Goal: Task Accomplishment & Management: Complete application form

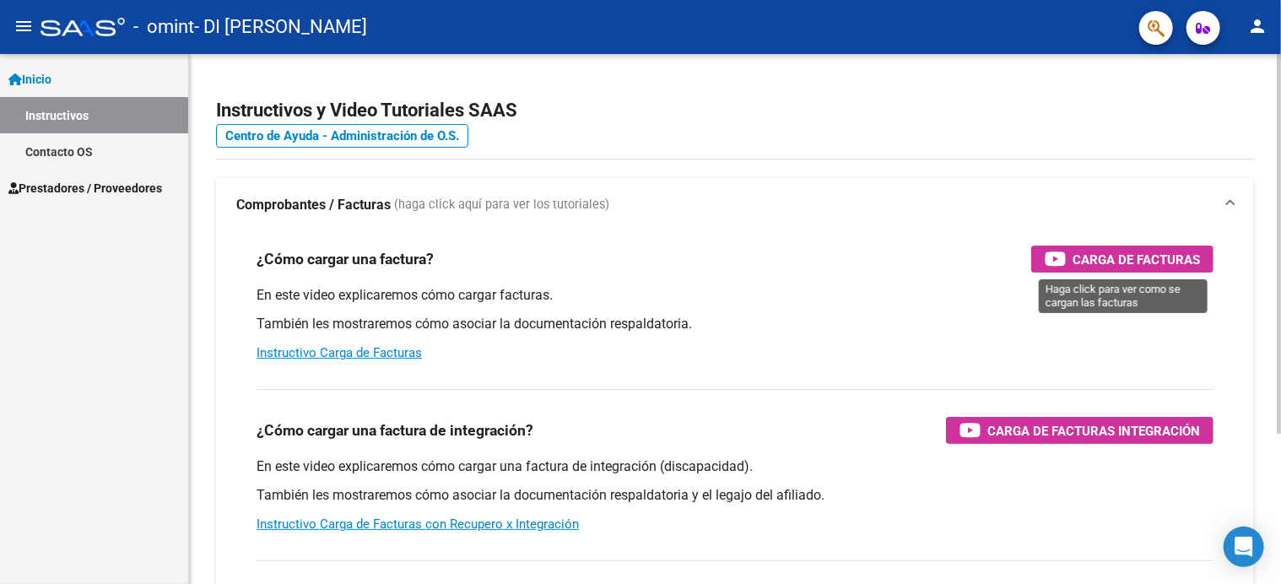
click at [1154, 256] on span "Carga de Facturas" at bounding box center [1135, 259] width 127 height 21
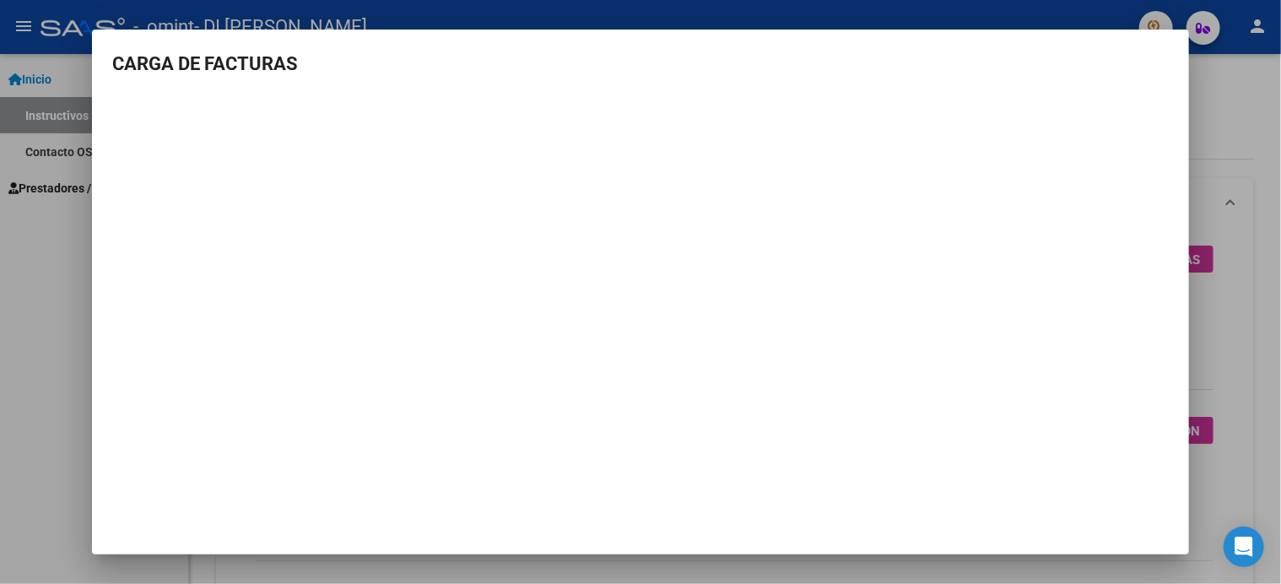
click at [1266, 122] on div at bounding box center [640, 292] width 1281 height 584
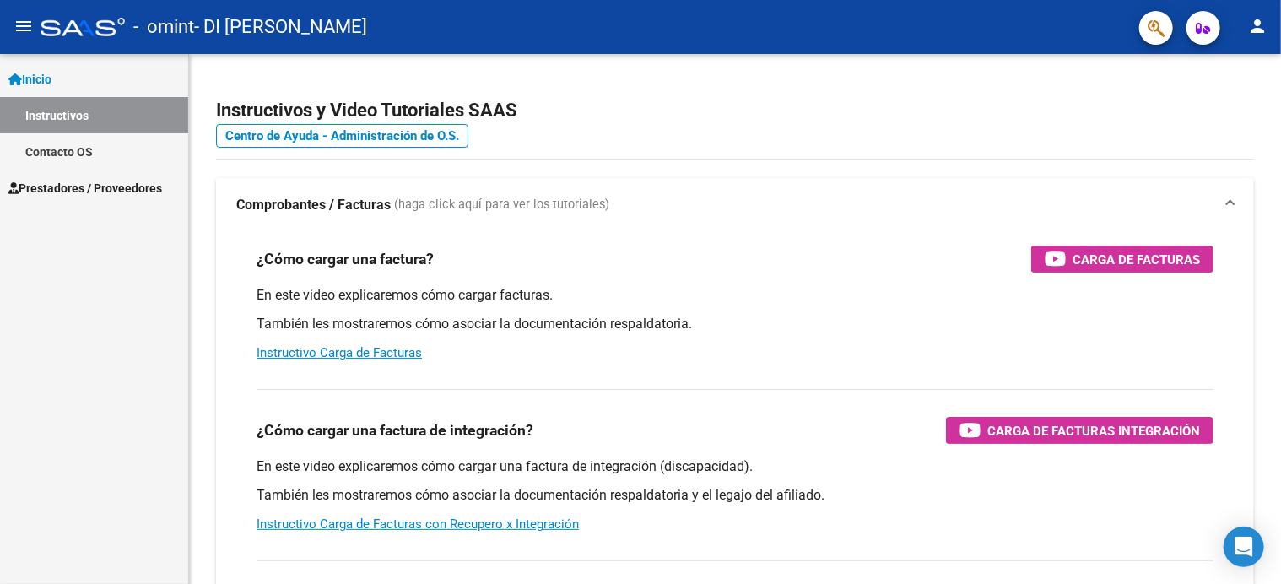
click at [51, 181] on span "Prestadores / Proveedores" at bounding box center [85, 188] width 154 height 19
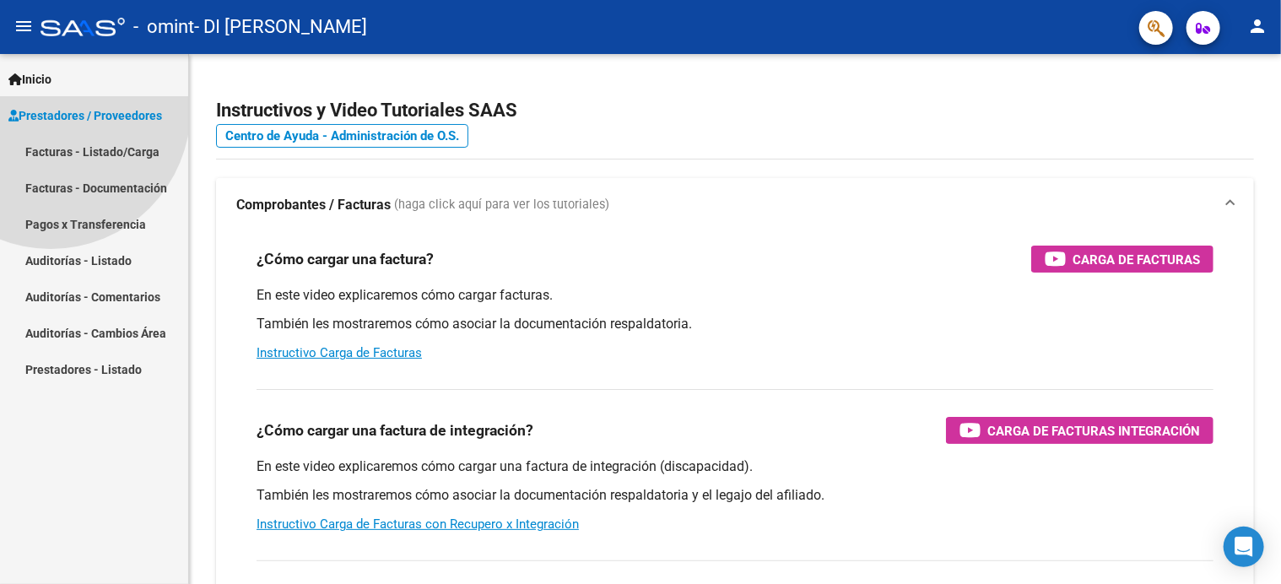
click at [51, 125] on span "Prestadores / Proveedores" at bounding box center [85, 115] width 154 height 19
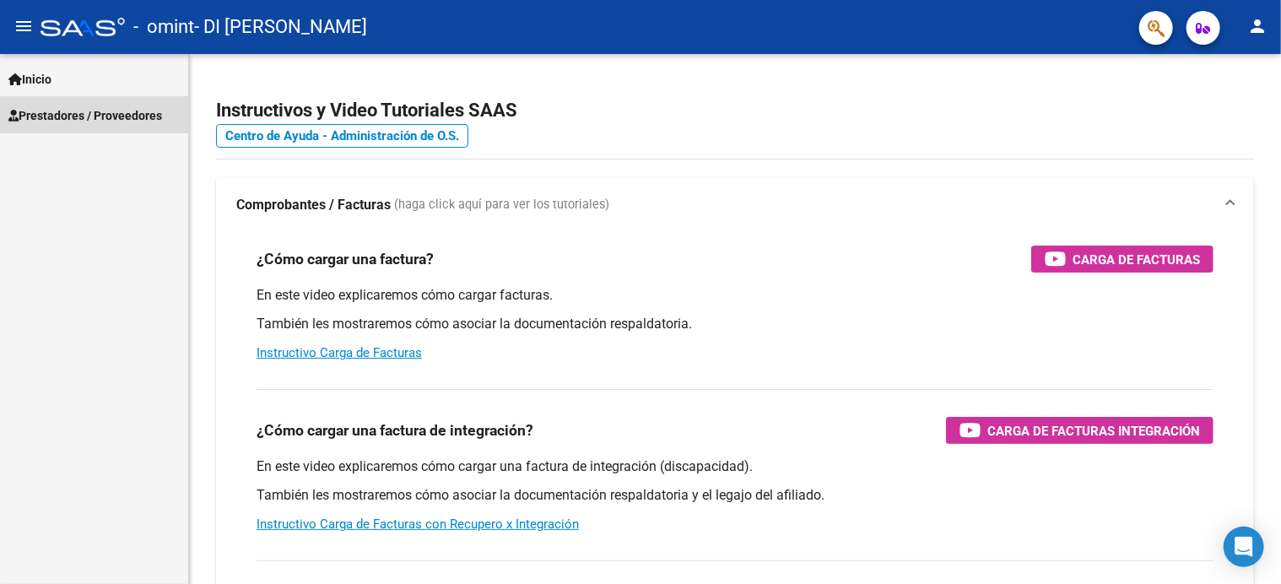
click at [57, 120] on span "Prestadores / Proveedores" at bounding box center [85, 115] width 154 height 19
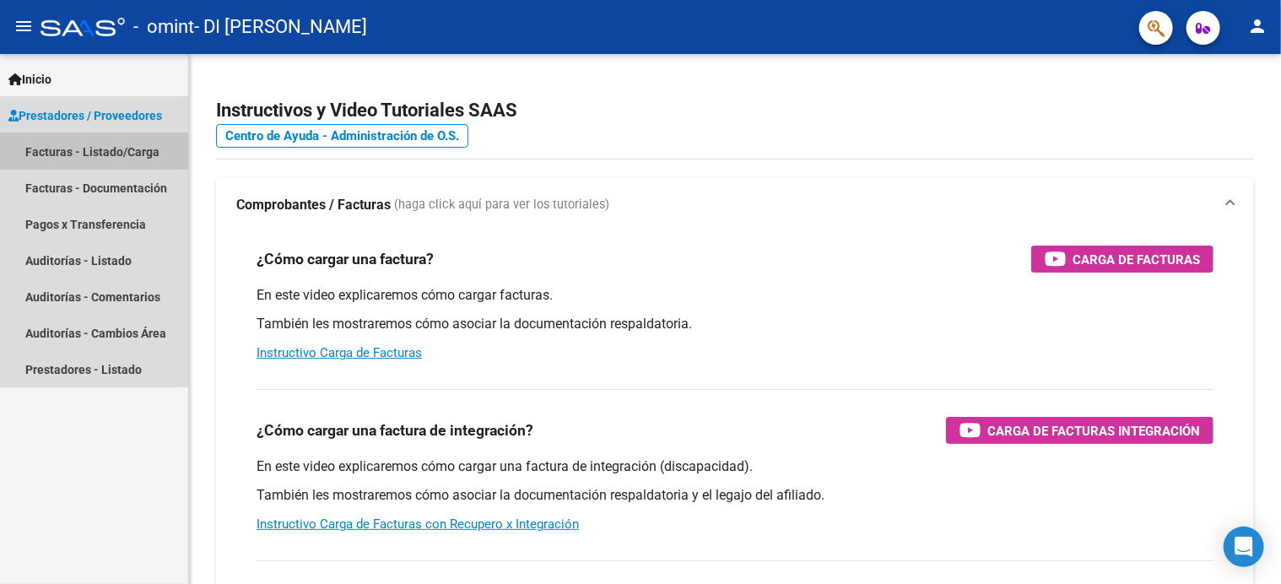
click at [54, 151] on link "Facturas - Listado/Carga" at bounding box center [94, 151] width 188 height 36
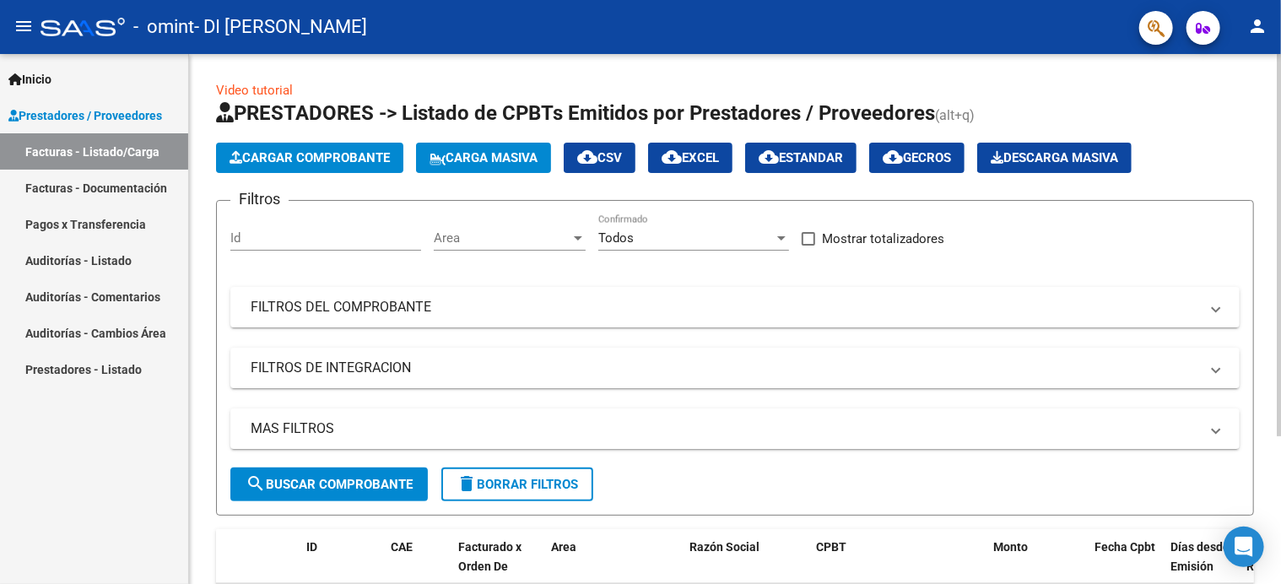
click at [278, 158] on span "Cargar Comprobante" at bounding box center [310, 157] width 160 height 15
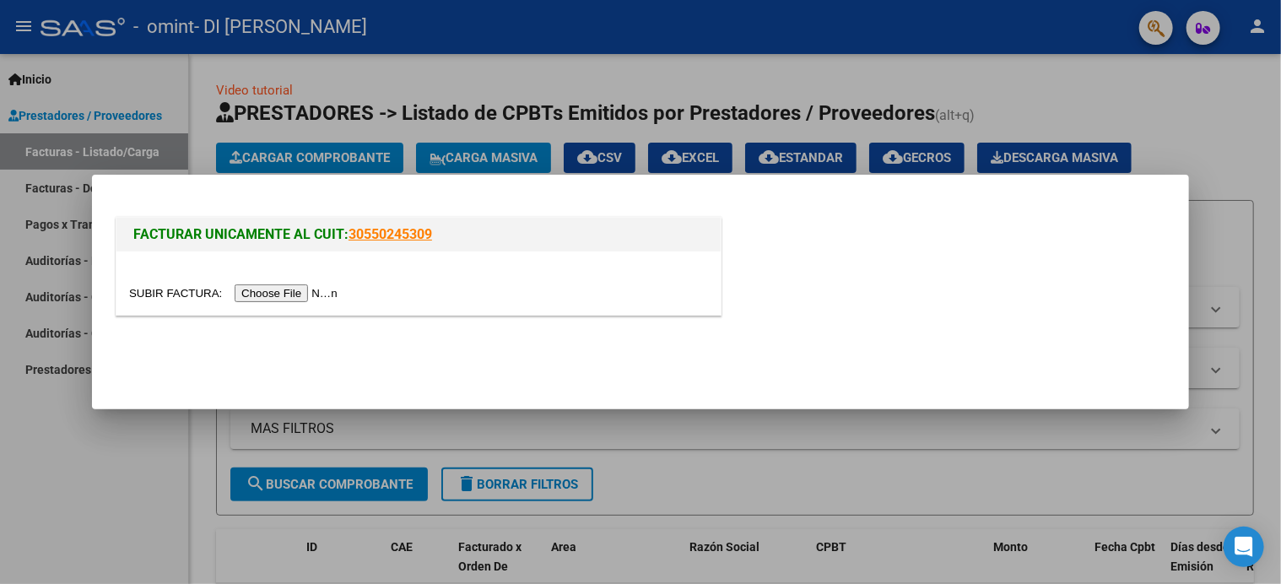
click at [324, 294] on input "file" at bounding box center [235, 293] width 213 height 18
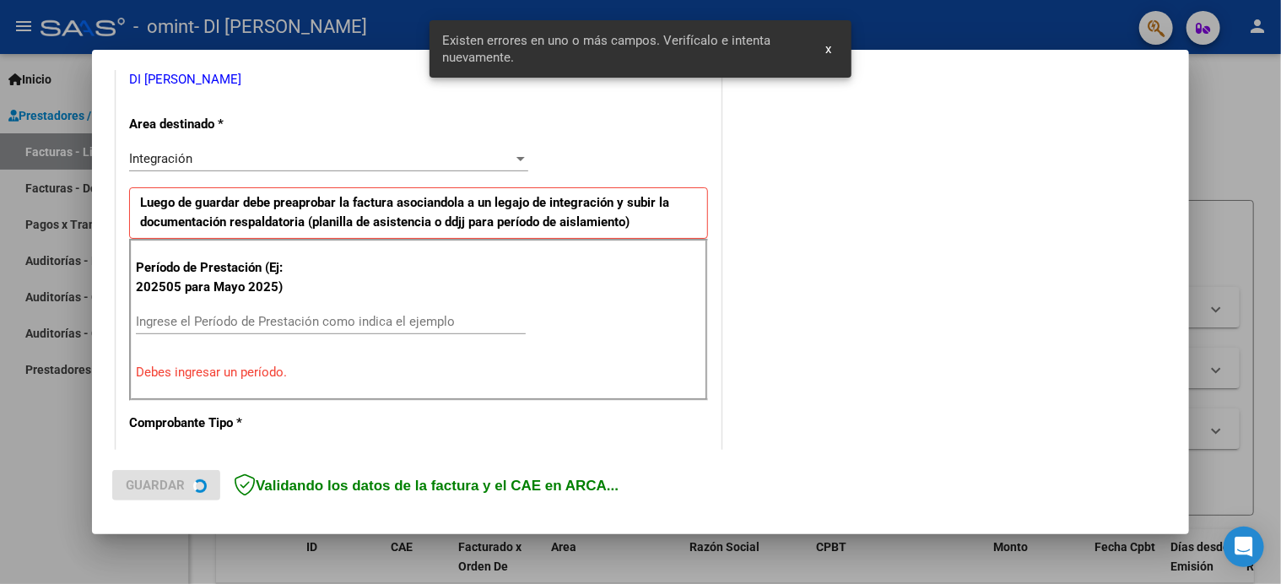
scroll to position [365, 0]
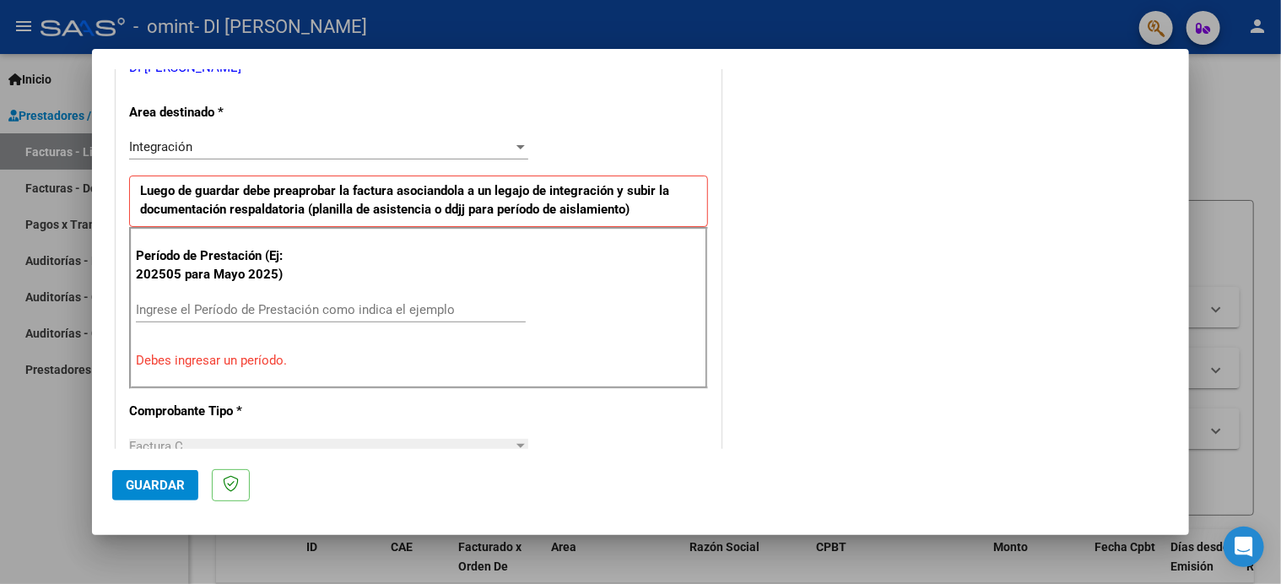
click at [416, 304] on input "Ingrese el Período de Prestación como indica el ejemplo" at bounding box center [331, 309] width 390 height 15
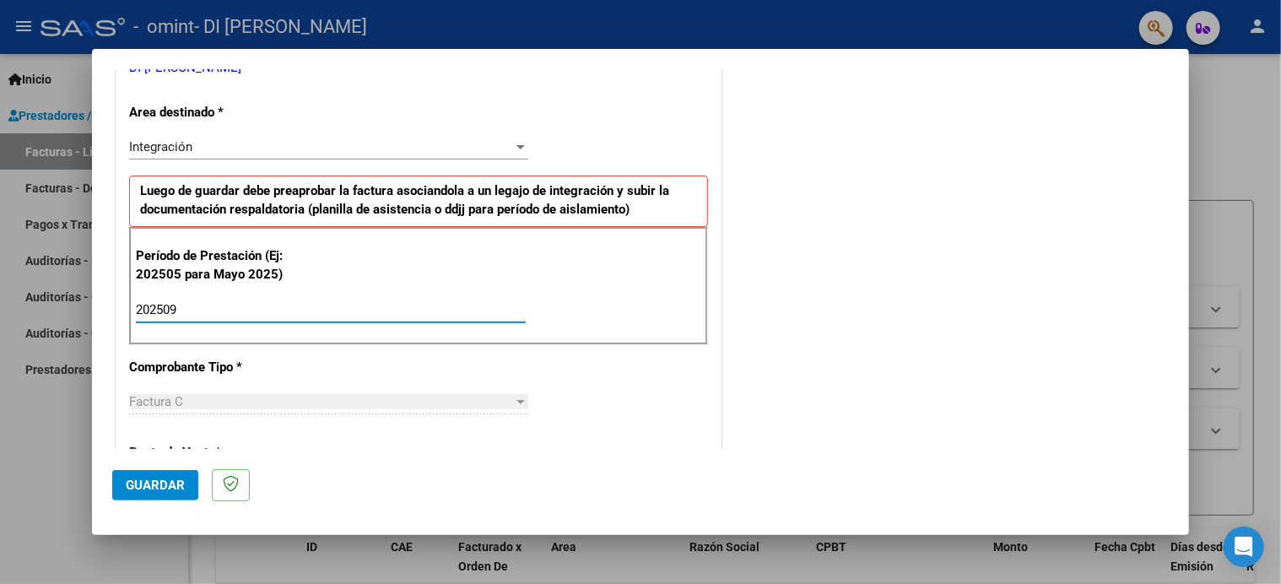
type input "202509"
click at [270, 396] on div "Factura C" at bounding box center [321, 401] width 384 height 15
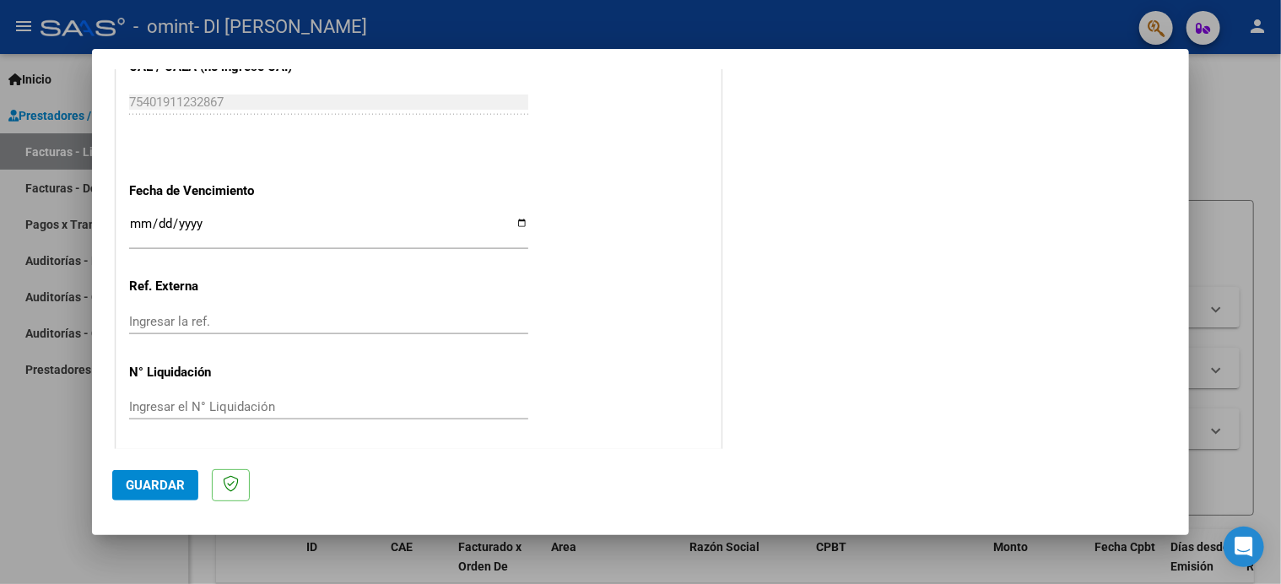
scroll to position [1104, 0]
click at [144, 484] on span "Guardar" at bounding box center [155, 485] width 59 height 15
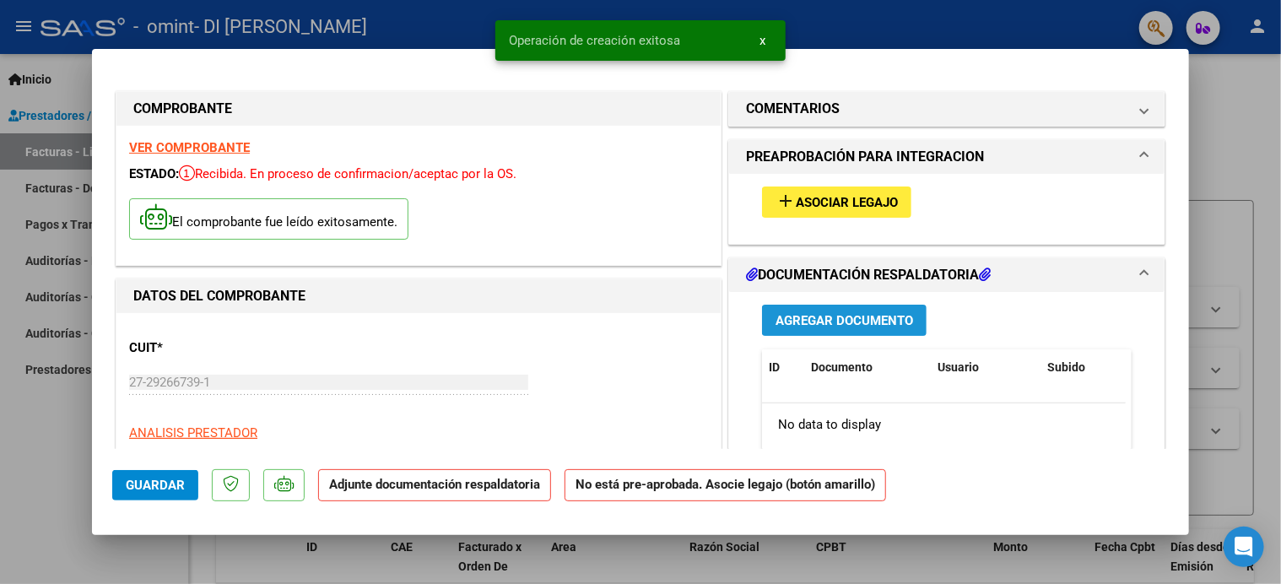
click at [851, 315] on span "Agregar Documento" at bounding box center [844, 320] width 138 height 15
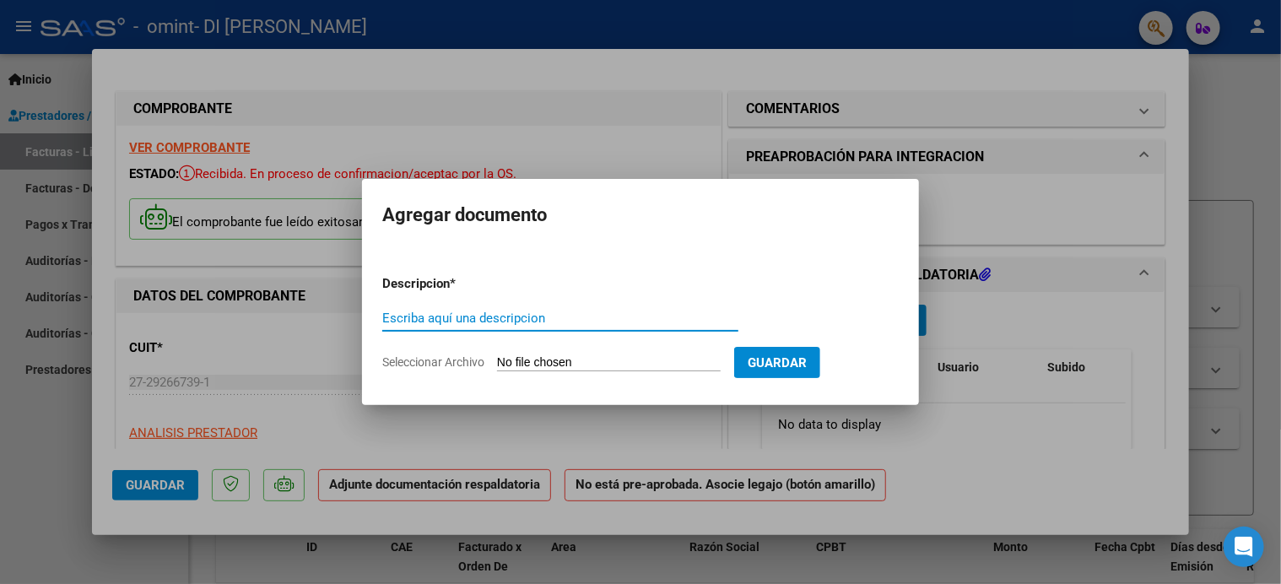
click at [521, 364] on input "Seleccionar Archivo" at bounding box center [609, 363] width 224 height 16
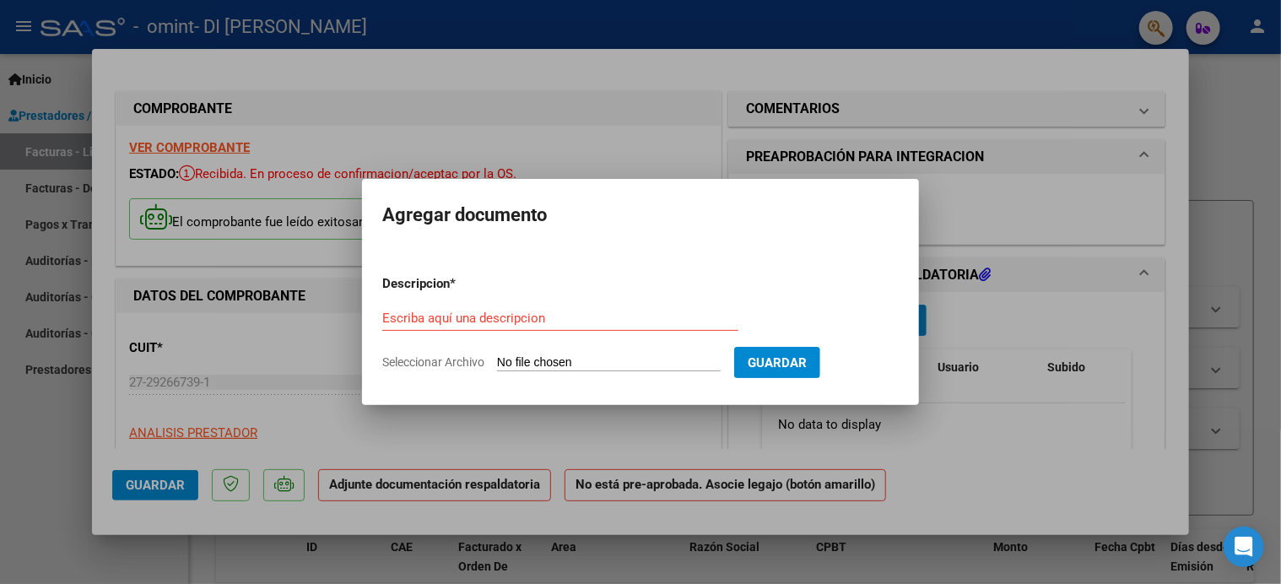
type input "C:\fakepath\Planilla septimbre 2025 [PERSON_NAME].pdf"
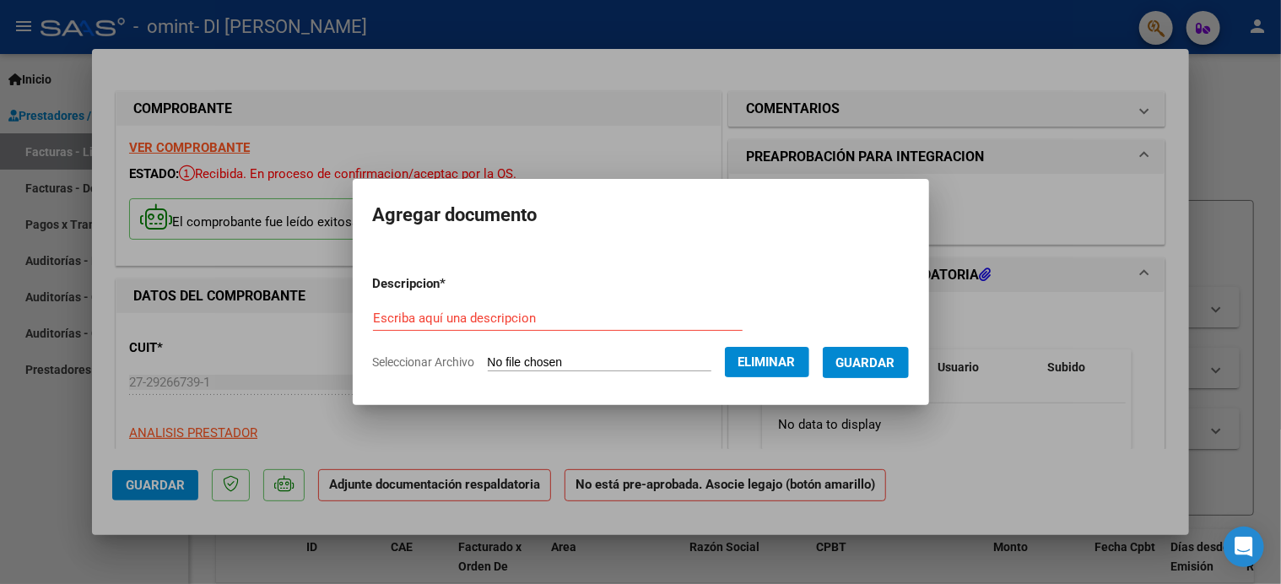
click at [859, 360] on span "Guardar" at bounding box center [865, 362] width 59 height 15
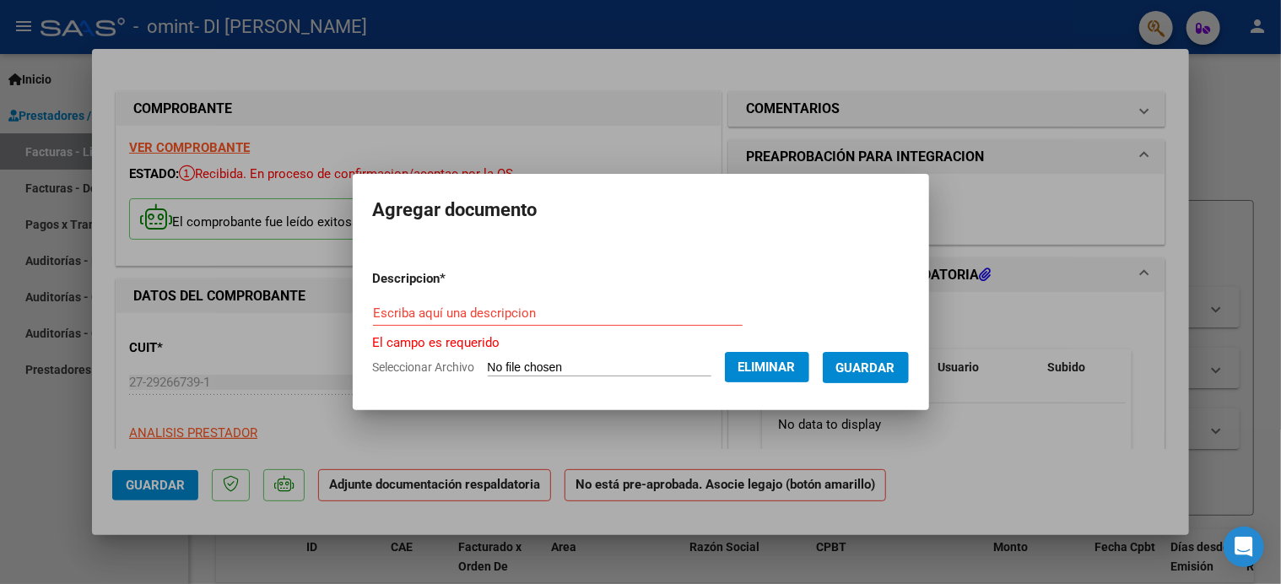
click at [629, 316] on input "Escriba aquí una descripcion" at bounding box center [558, 312] width 370 height 15
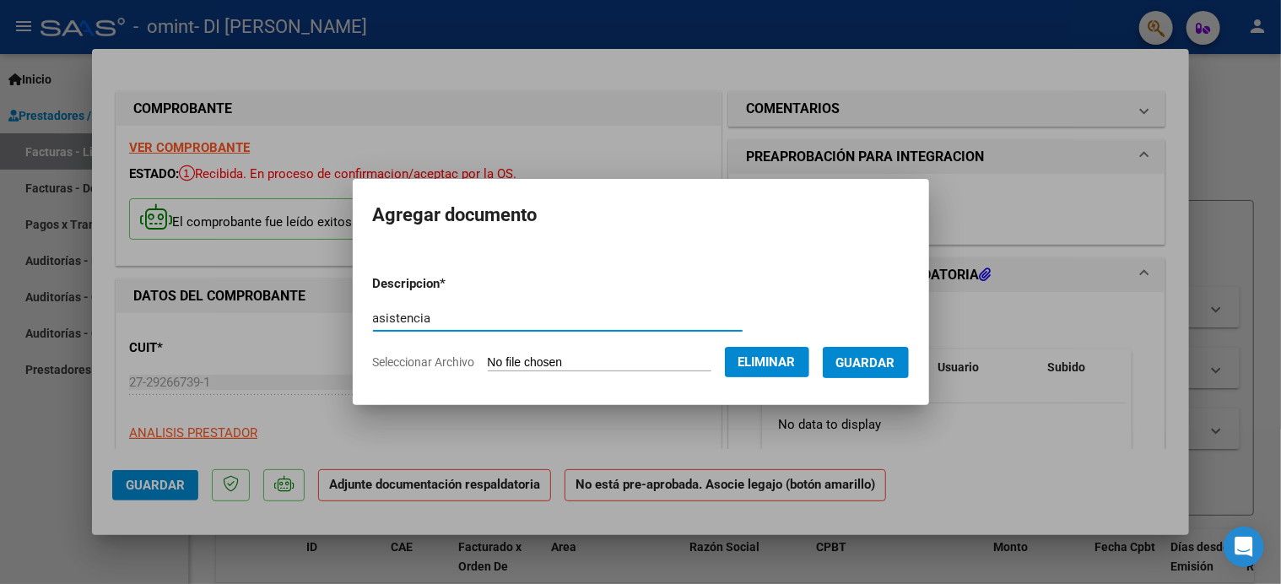
type input "asistencia"
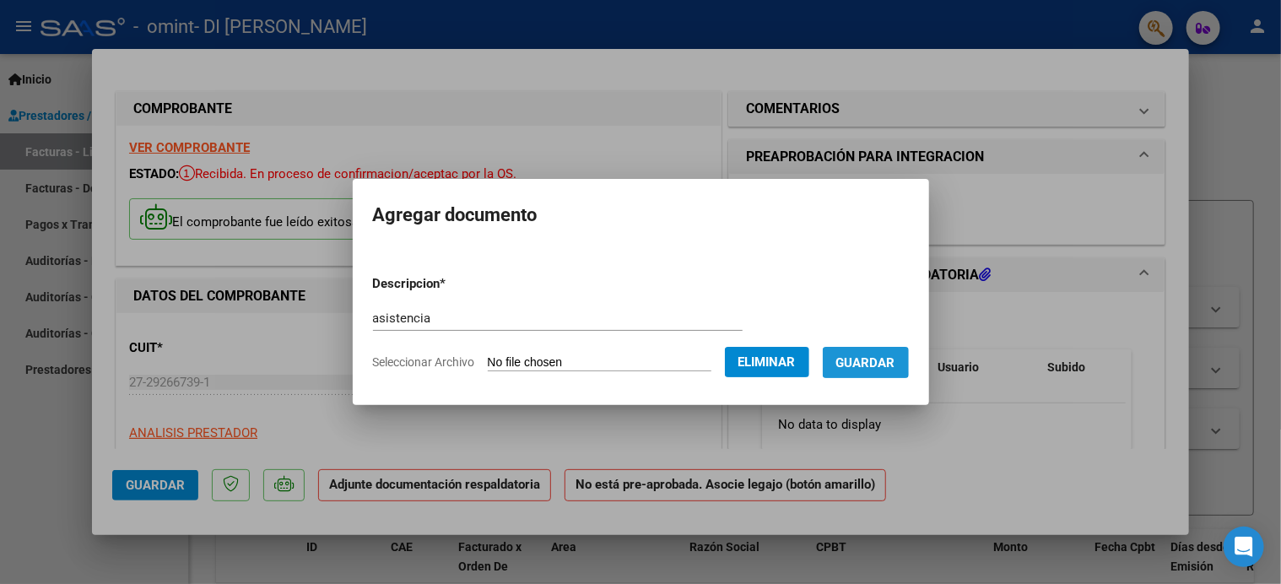
click at [840, 359] on button "Guardar" at bounding box center [866, 362] width 86 height 31
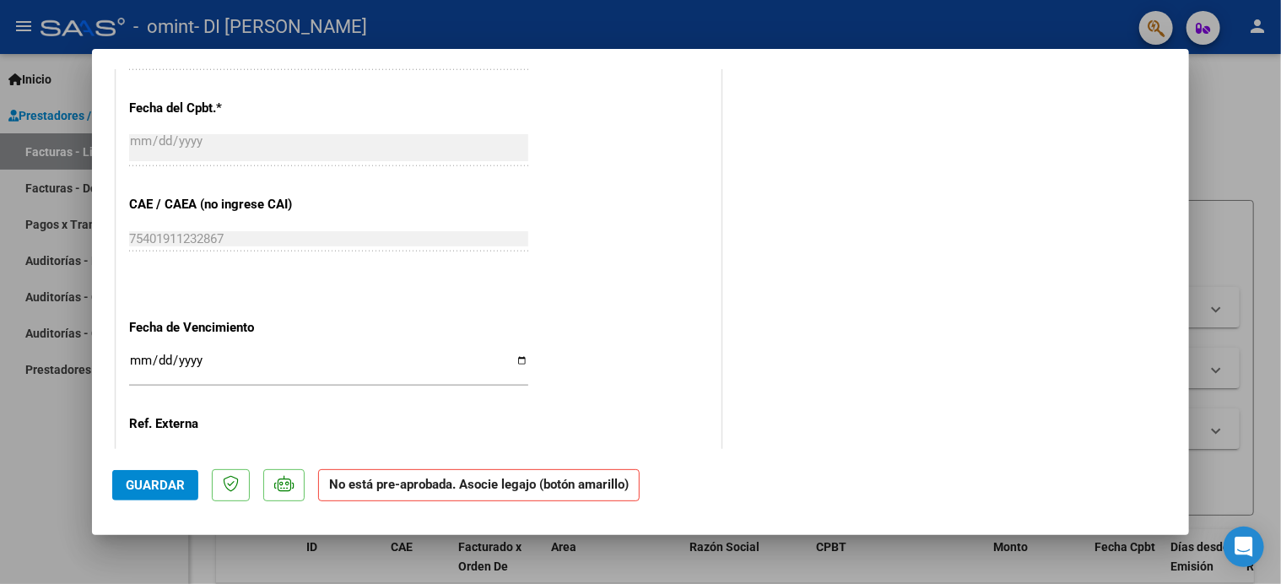
scroll to position [1084, 0]
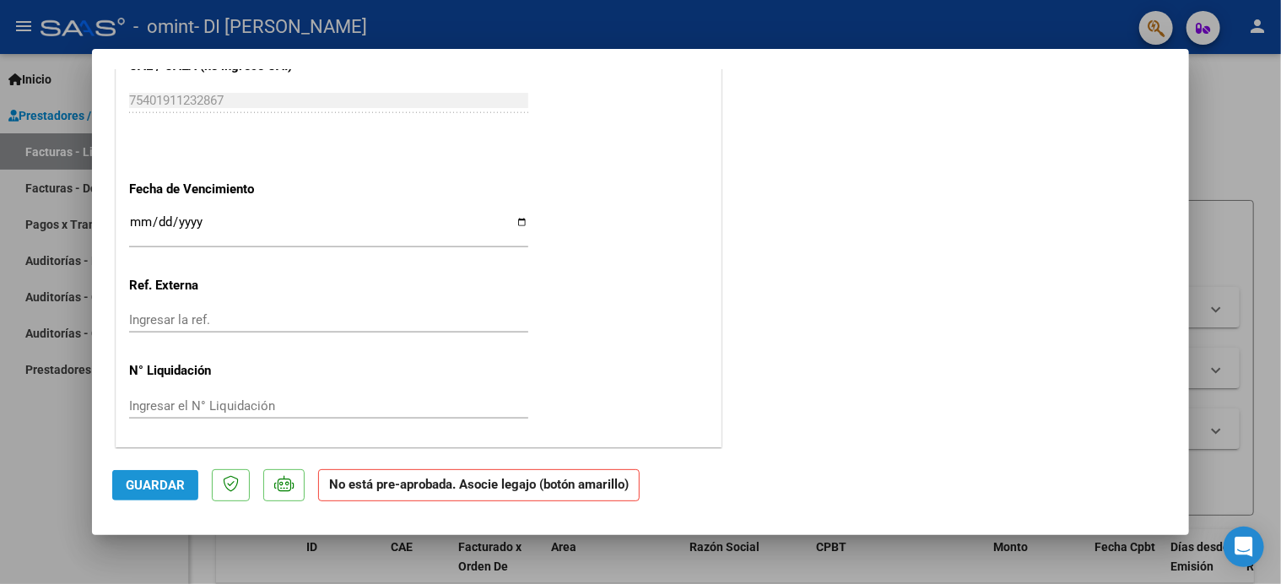
click at [153, 489] on span "Guardar" at bounding box center [155, 485] width 59 height 15
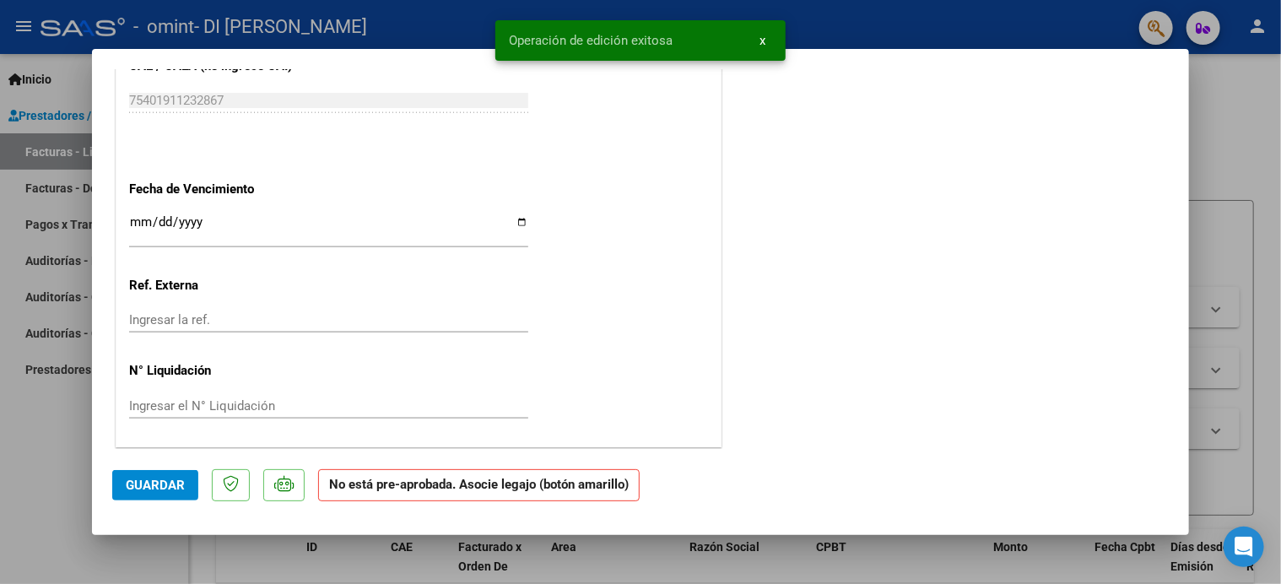
click at [153, 489] on span "Guardar" at bounding box center [155, 485] width 59 height 15
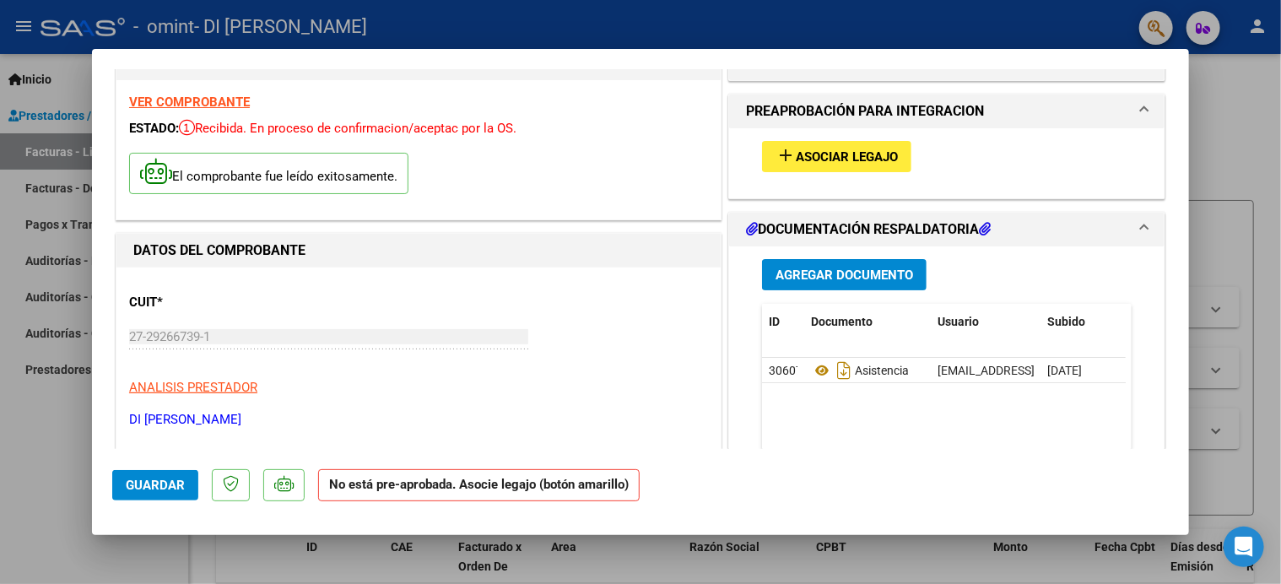
scroll to position [31, 0]
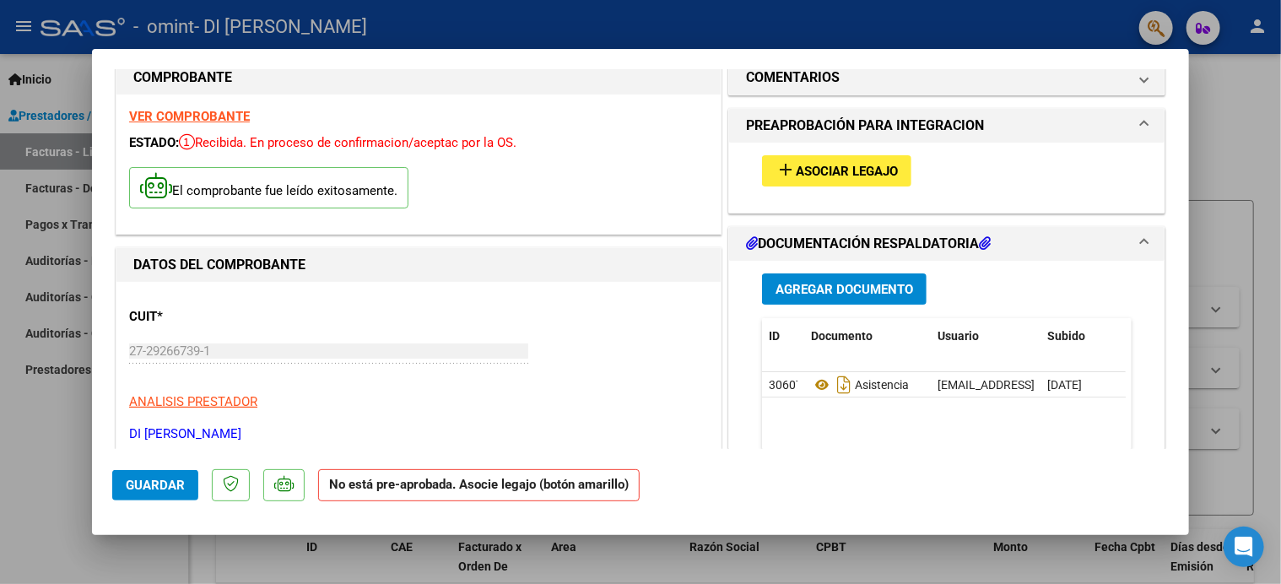
click at [1235, 138] on div at bounding box center [640, 292] width 1281 height 584
type input "$ 0,00"
